Goal: Information Seeking & Learning: Check status

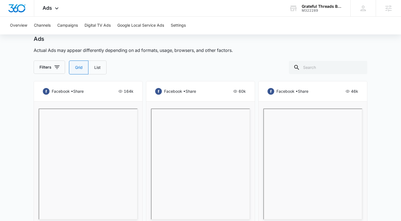
click at [327, 8] on div "Grateful Threads Boutique LLC" at bounding box center [321, 6] width 41 height 4
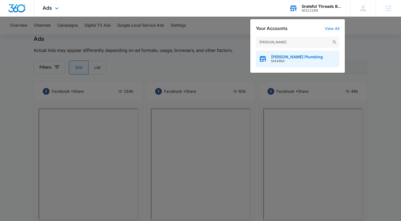
type input "[PERSON_NAME]"
click at [287, 56] on span "[PERSON_NAME] Plumbing" at bounding box center [297, 57] width 52 height 4
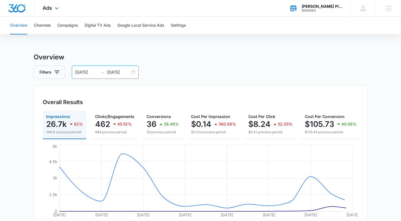
click at [130, 73] on div "[DATE] [DATE]" at bounding box center [105, 72] width 67 height 13
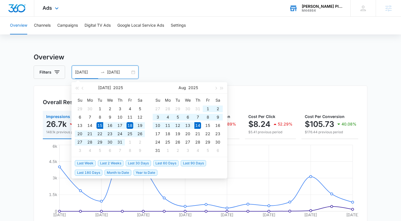
click at [143, 161] on span "Last 30 Days" at bounding box center [138, 163] width 25 height 6
type input "[DATE]"
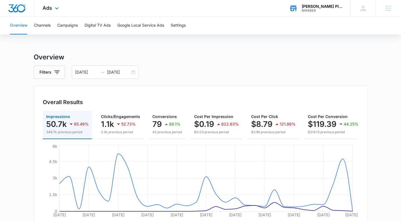
click at [46, 11] on div "Ads Apps Reputation Websites Forms CRM Email Social Shop Payments POS Content A…" at bounding box center [51, 8] width 34 height 16
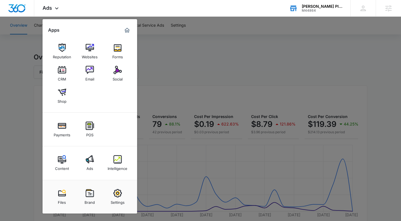
click at [40, 25] on div at bounding box center [200, 110] width 401 height 221
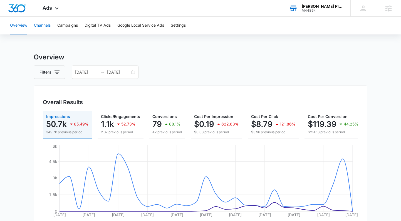
click at [40, 25] on button "Channels" at bounding box center [42, 26] width 17 height 18
click at [61, 26] on button "Campaigns" at bounding box center [67, 26] width 21 height 18
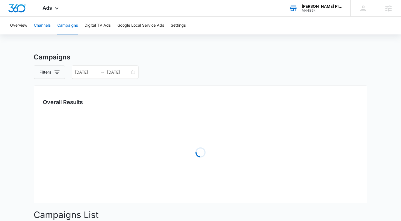
click at [47, 27] on button "Channels" at bounding box center [42, 26] width 17 height 18
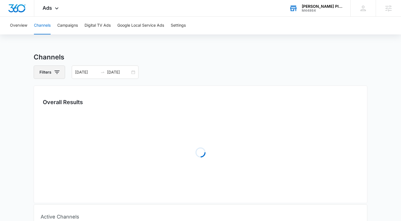
click at [52, 72] on button "Filters" at bounding box center [49, 72] width 31 height 13
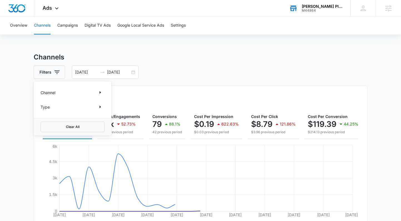
click at [60, 98] on div "Channel Type" at bounding box center [72, 99] width 77 height 37
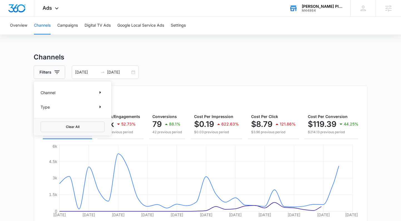
click at [59, 92] on div "Channel" at bounding box center [73, 92] width 64 height 9
click at [100, 91] on icon "Show Channel filters" at bounding box center [100, 92] width 7 height 7
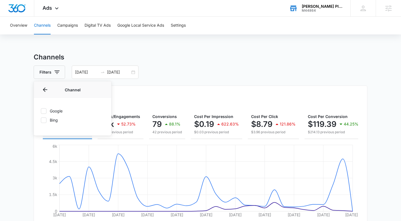
click at [55, 120] on label "Bing" at bounding box center [73, 120] width 64 height 6
click at [41, 120] on input "Bing" at bounding box center [41, 120] width 0 height 0
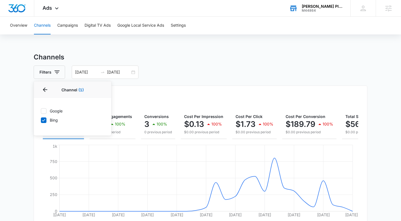
drag, startPoint x: 43, startPoint y: 119, endPoint x: 44, endPoint y: 112, distance: 6.7
click at [43, 118] on icon at bounding box center [43, 120] width 5 height 5
click at [41, 120] on input "Bing" at bounding box center [41, 120] width 0 height 0
checkbox input "false"
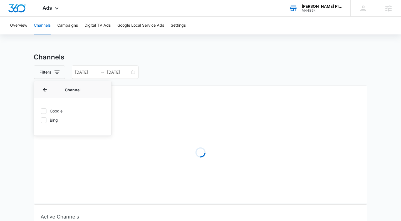
click at [44, 112] on icon at bounding box center [43, 111] width 5 height 5
click at [41, 111] on input "Google" at bounding box center [41, 111] width 0 height 0
checkbox input "true"
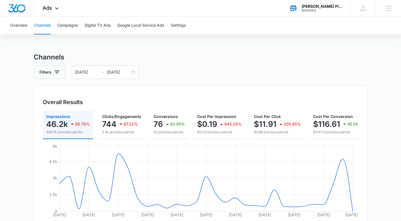
click at [31, 138] on main "Channels Filters [DATE] [DATE] Overall Results Impressions 46.2k 86.78% 349.7k …" at bounding box center [200, 212] width 401 height 320
click at [51, 6] on span "Ads" at bounding box center [46, 8] width 9 height 6
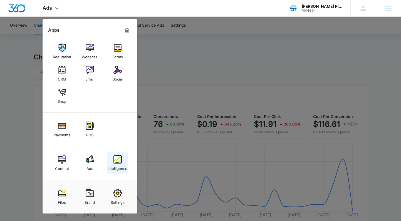
click at [116, 160] on img at bounding box center [117, 159] width 8 height 8
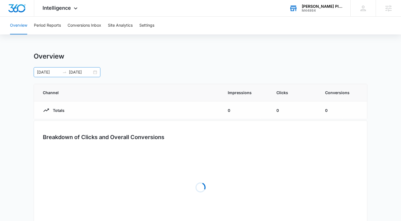
click at [96, 72] on div "[DATE] [DATE]" at bounding box center [67, 72] width 67 height 10
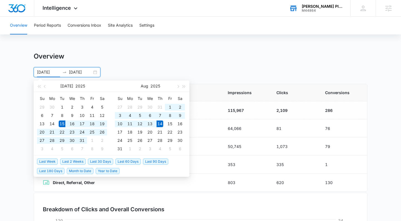
click at [95, 166] on li "Last 30 Days" at bounding box center [101, 161] width 27 height 9
drag, startPoint x: 96, startPoint y: 160, endPoint x: 92, endPoint y: 156, distance: 5.9
click at [96, 160] on span "Last 30 Days" at bounding box center [100, 162] width 25 height 6
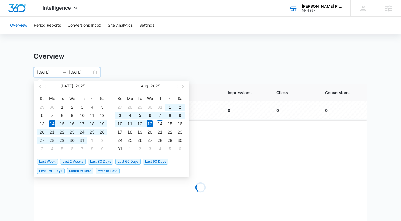
type input "[DATE]"
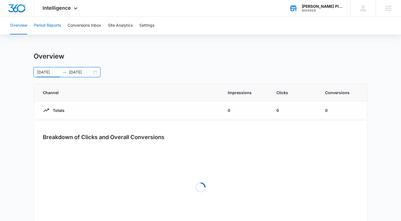
click at [54, 27] on button "Period Reports" at bounding box center [47, 26] width 27 height 18
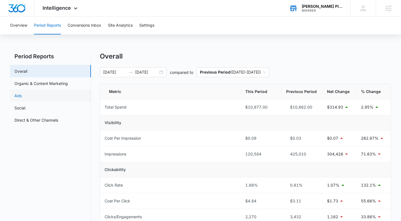
click at [22, 94] on link "Ads" at bounding box center [17, 96] width 7 height 6
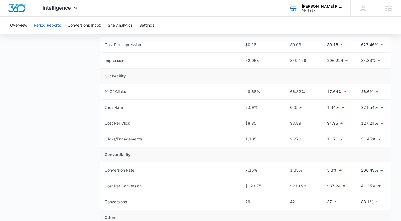
scroll to position [94, 0]
click at [324, 12] on div "M44864" at bounding box center [321, 11] width 41 height 4
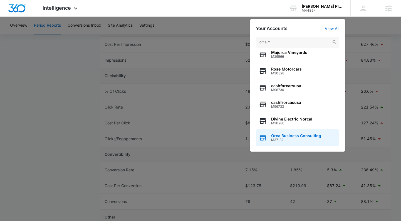
scroll to position [0, 0]
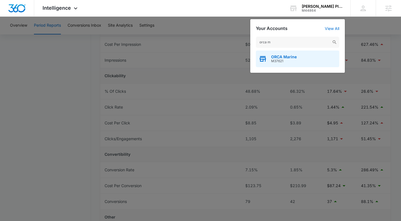
type input "orca m"
click at [287, 62] on span "M37621" at bounding box center [284, 61] width 26 height 4
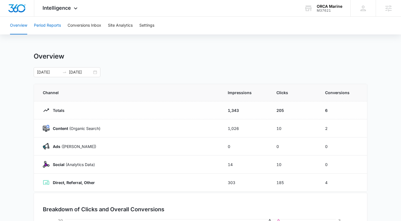
click at [52, 21] on button "Period Reports" at bounding box center [47, 26] width 27 height 18
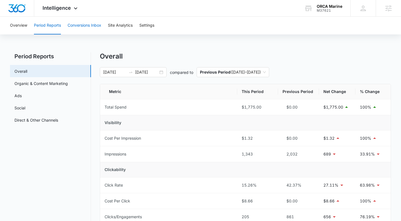
click at [91, 29] on button "Conversions Inbox" at bounding box center [84, 26] width 34 height 18
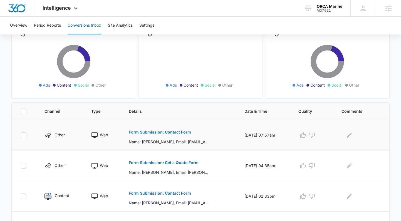
scroll to position [55, 0]
click at [149, 132] on p "Form Submission: Contact Form" at bounding box center [160, 132] width 62 height 4
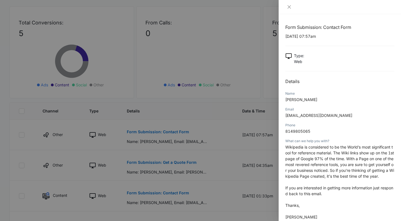
click at [165, 147] on div at bounding box center [200, 110] width 401 height 221
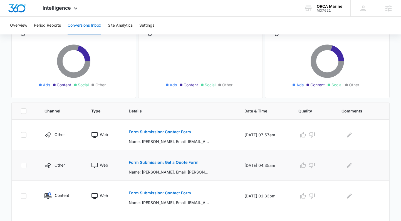
click at [183, 163] on p "Form Submission: Get a Quote Form" at bounding box center [164, 163] width 70 height 4
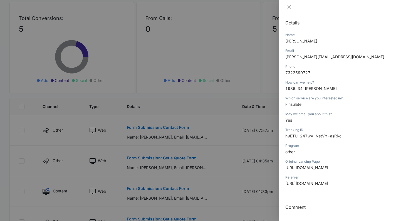
scroll to position [59, 0]
click at [184, 133] on div at bounding box center [200, 110] width 401 height 221
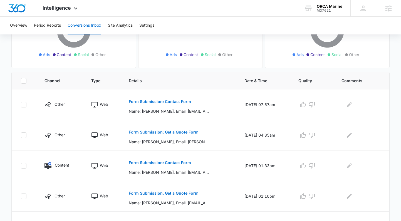
scroll to position [88, 0]
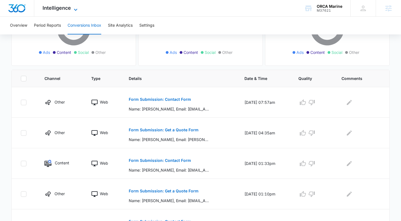
click at [47, 9] on span "Intelligence" at bounding box center [56, 8] width 28 height 6
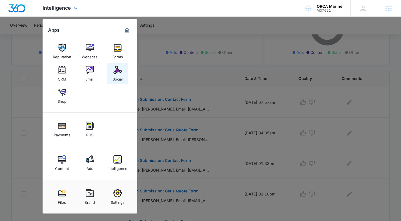
click at [111, 73] on link "Social" at bounding box center [117, 73] width 21 height 21
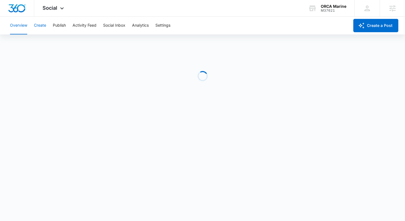
click at [41, 29] on button "Create" at bounding box center [40, 26] width 12 height 18
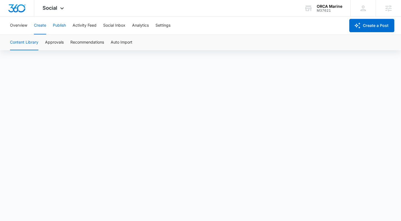
click at [57, 27] on button "Publish" at bounding box center [59, 26] width 13 height 18
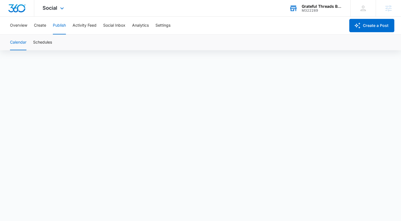
click at [325, 10] on div "M322289" at bounding box center [321, 11] width 41 height 4
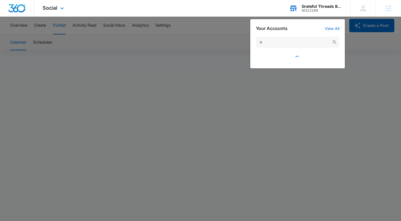
type input "s"
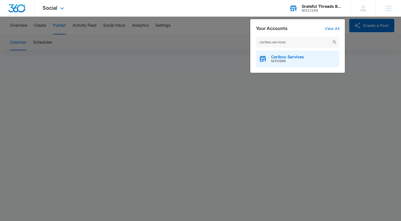
type input "caribou services"
click at [280, 58] on span "Caribou Services" at bounding box center [287, 57] width 33 height 4
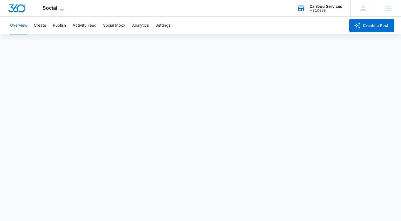
drag, startPoint x: 52, startPoint y: 9, endPoint x: 60, endPoint y: 29, distance: 21.9
click at [52, 9] on span "Social" at bounding box center [49, 8] width 15 height 6
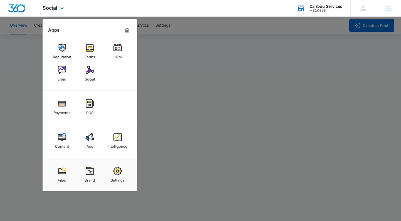
click at [86, 129] on div "Content Ads Intelligence" at bounding box center [89, 141] width 94 height 34
click at [87, 135] on img at bounding box center [90, 137] width 8 height 8
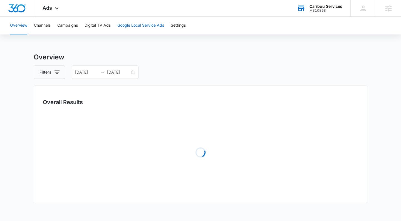
click at [134, 27] on button "Google Local Service Ads" at bounding box center [140, 26] width 47 height 18
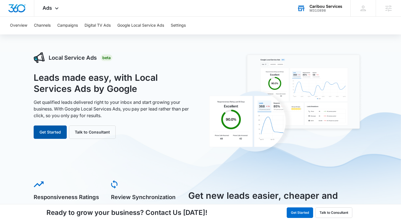
click at [50, 128] on button "Get Started" at bounding box center [50, 132] width 33 height 13
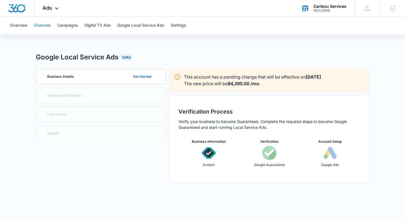
click at [51, 25] on button "Channels" at bounding box center [42, 26] width 17 height 18
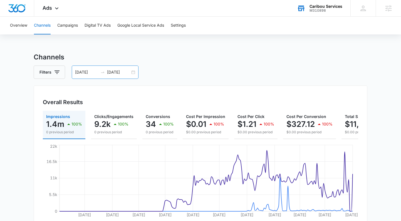
click at [134, 75] on div "01/01/2025 08/11/2025" at bounding box center [105, 72] width 67 height 13
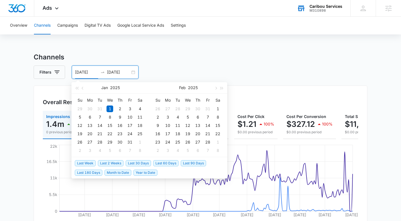
click at [127, 164] on span "Last 30 Days" at bounding box center [138, 163] width 25 height 6
type input "[DATE]"
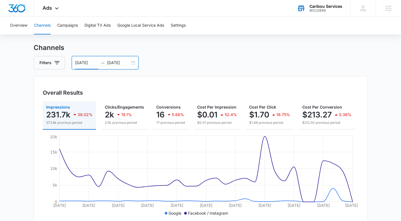
scroll to position [34, 0]
